Goal: Task Accomplishment & Management: Manage account settings

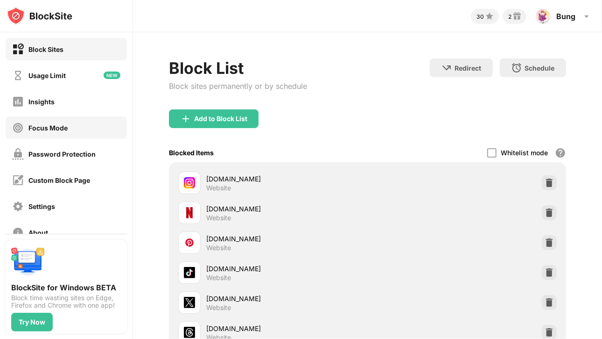
scroll to position [49, 0]
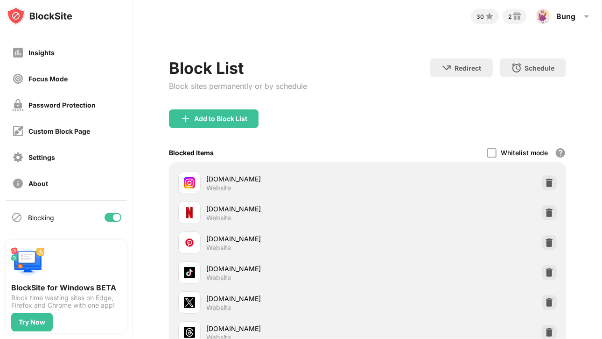
click at [105, 219] on div at bounding box center [113, 216] width 17 height 9
click at [106, 212] on div at bounding box center [113, 216] width 17 height 9
